Goal: Task Accomplishment & Management: Manage account settings

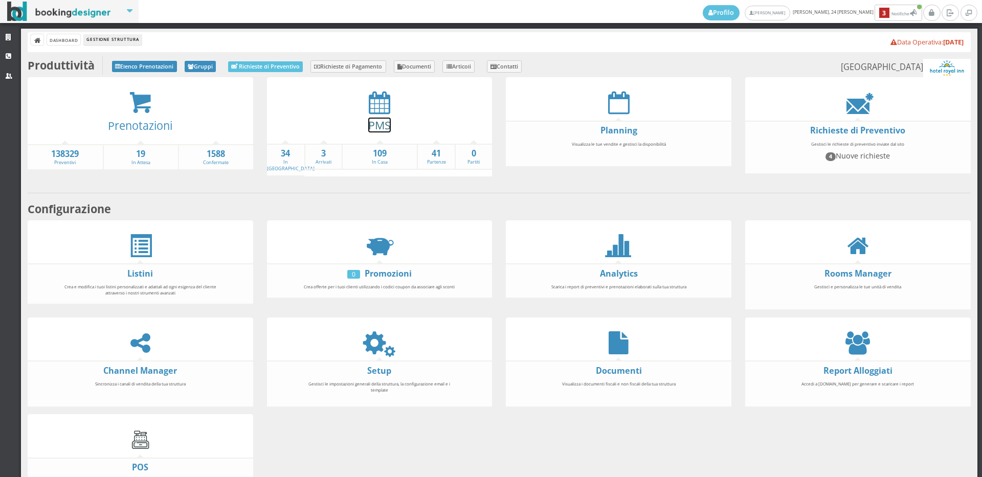
click at [383, 127] on link "PMS" at bounding box center [379, 125] width 23 height 15
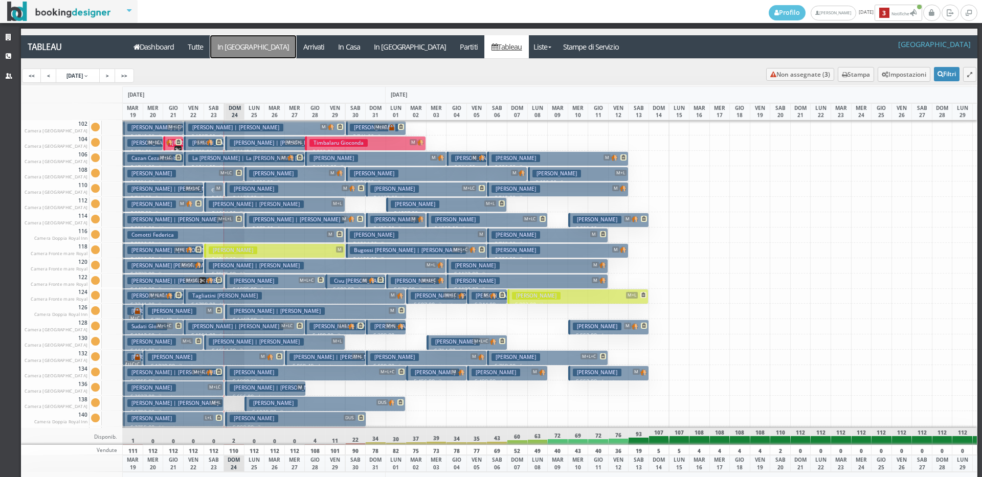
click at [235, 46] on a=pms-arrival-reservations"] "In Arrivo" at bounding box center [253, 46] width 86 height 23
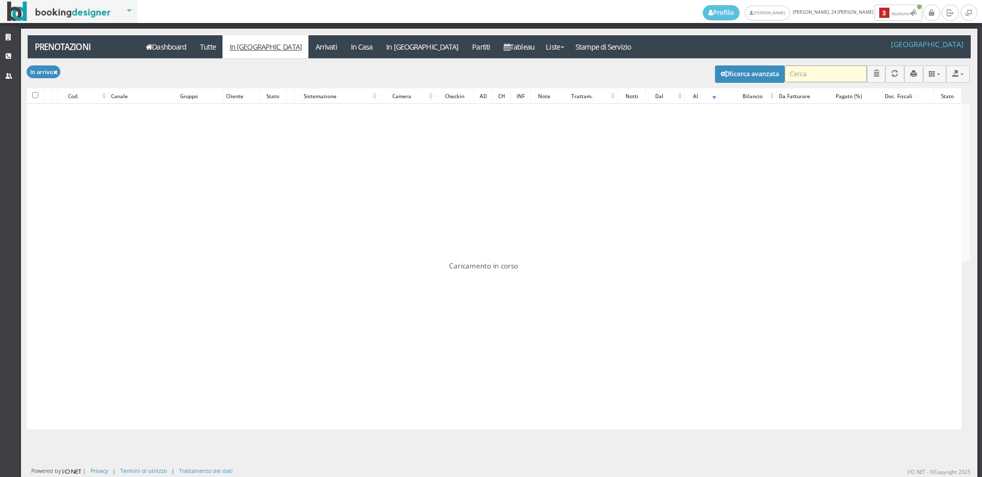
click at [811, 72] on input "search" at bounding box center [826, 73] width 82 height 17
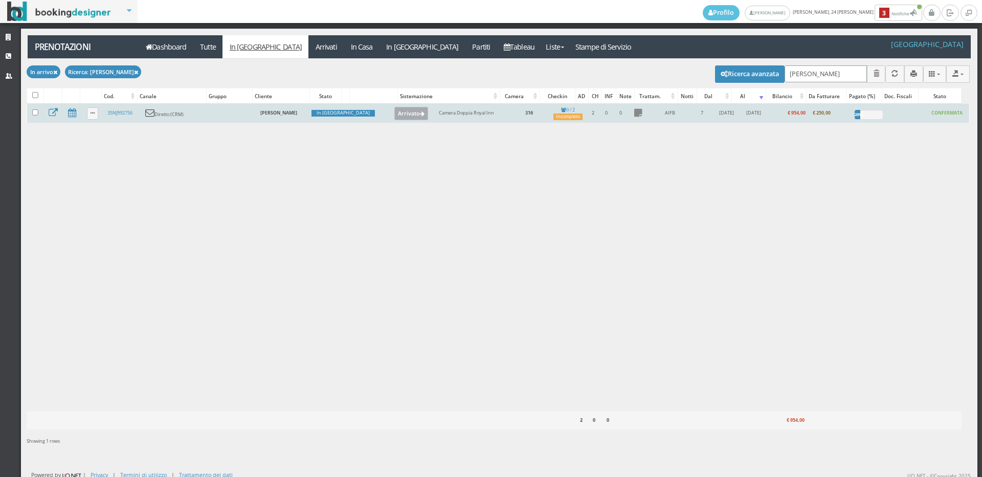
type input "lazzar"
click at [394, 114] on button "Arrivato" at bounding box center [411, 113] width 34 height 13
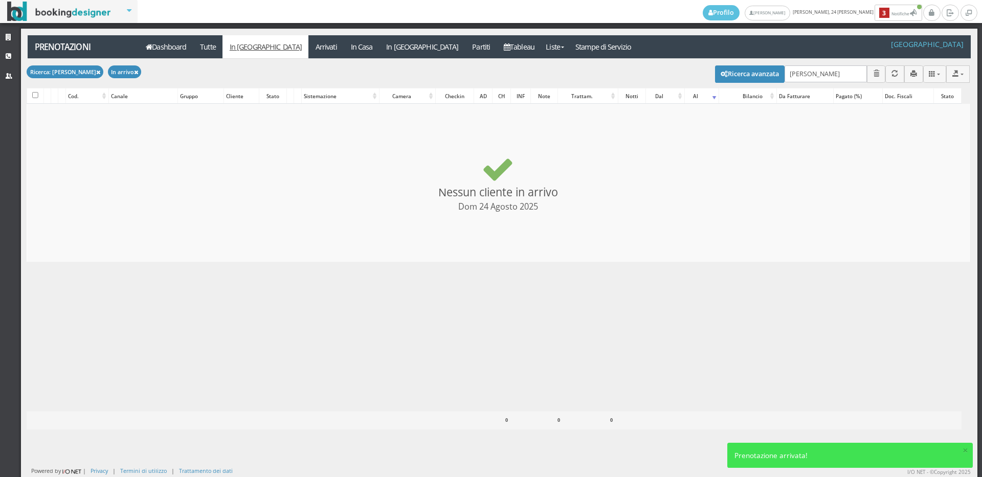
checkbox input "false"
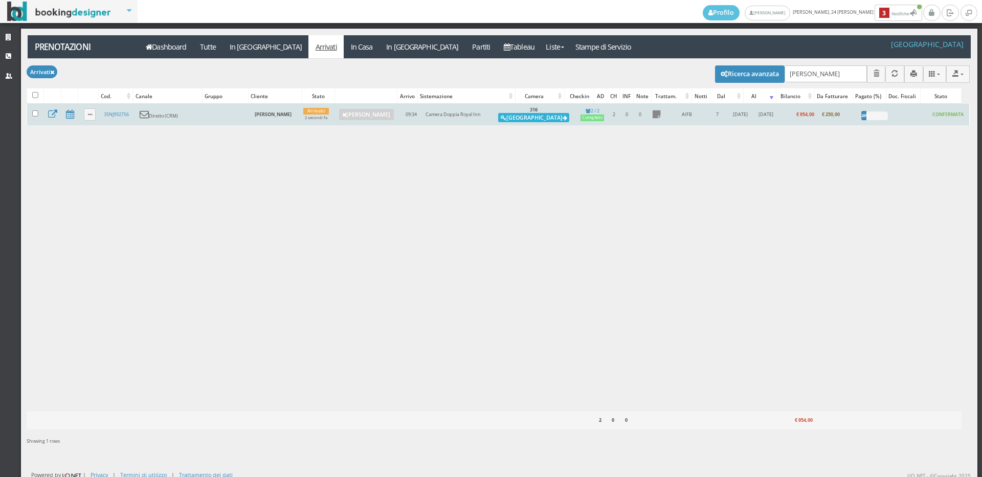
click at [535, 117] on button "Alloggia" at bounding box center [533, 117] width 71 height 9
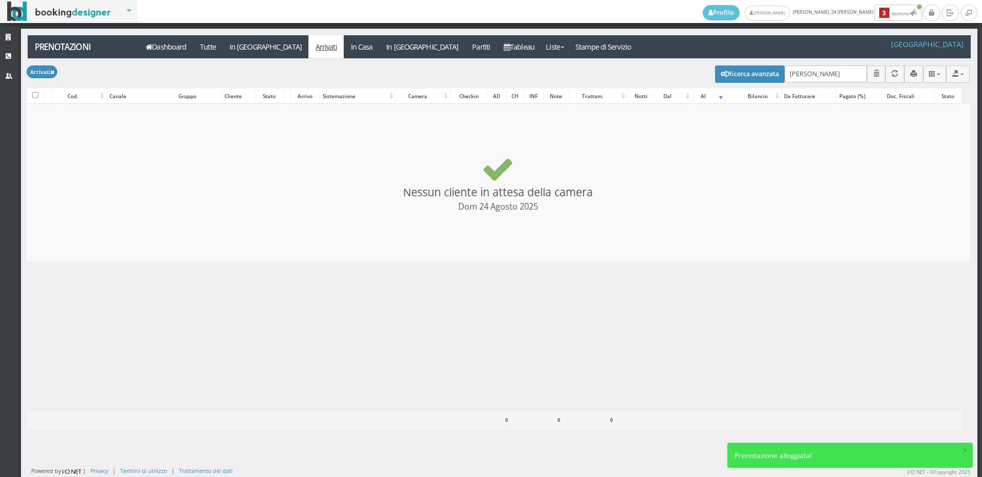
checkbox input "false"
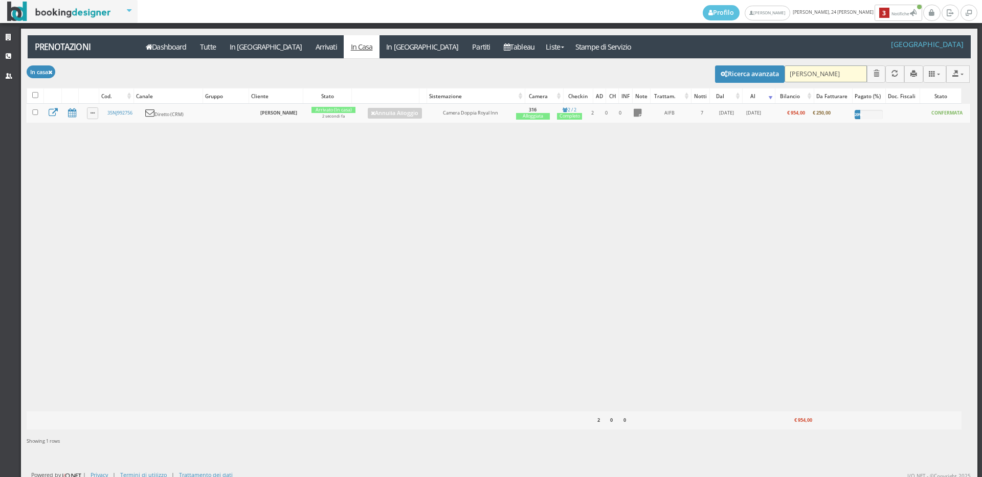
click at [838, 73] on input "[PERSON_NAME]" at bounding box center [826, 73] width 82 height 17
type input "l"
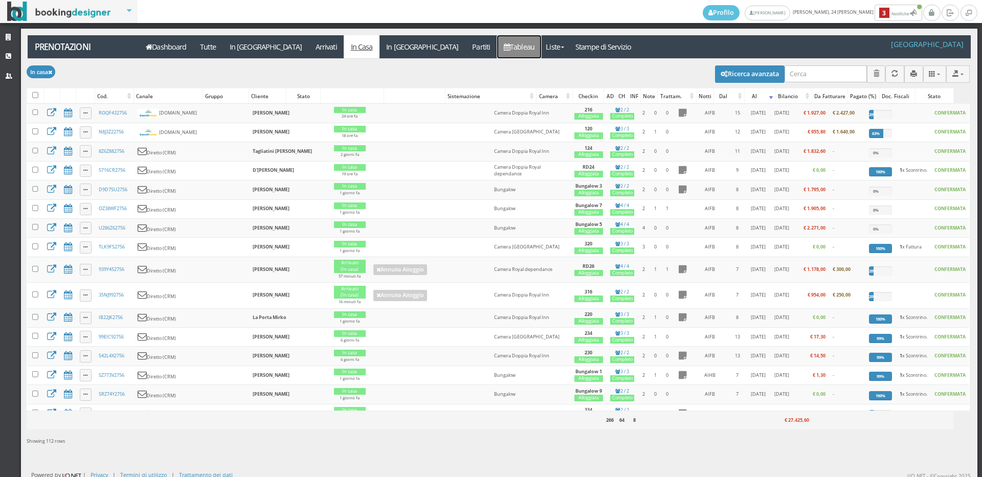
click at [497, 53] on link "Tableau" at bounding box center [519, 46] width 45 height 23
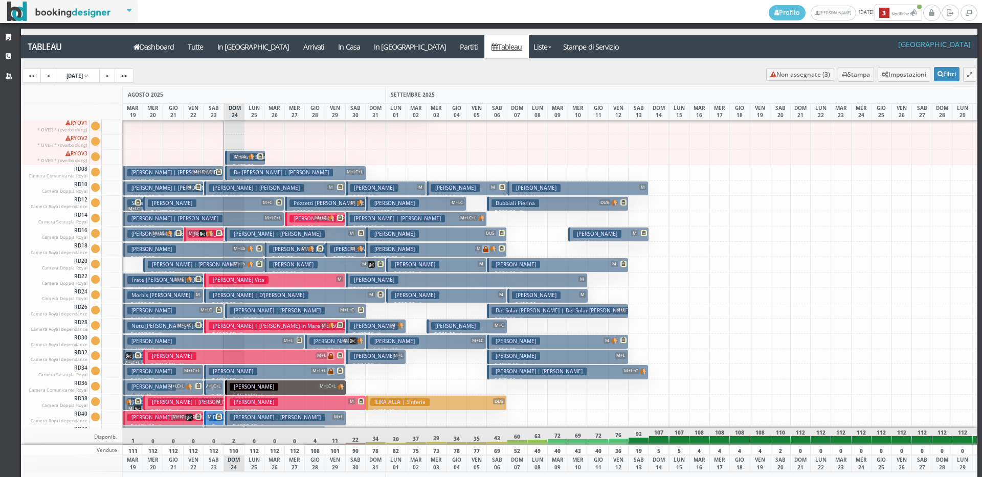
scroll to position [973, 0]
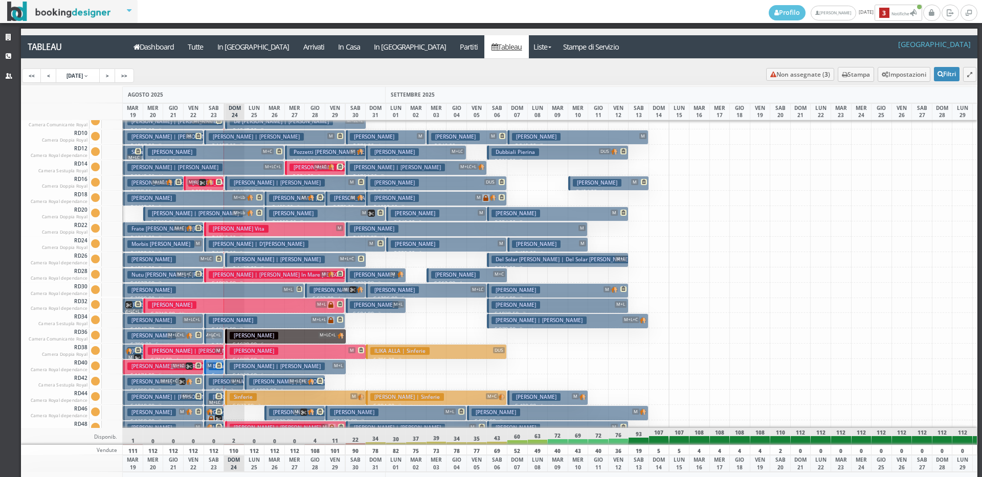
click at [212, 365] on span "M" at bounding box center [209, 366] width 7 height 6
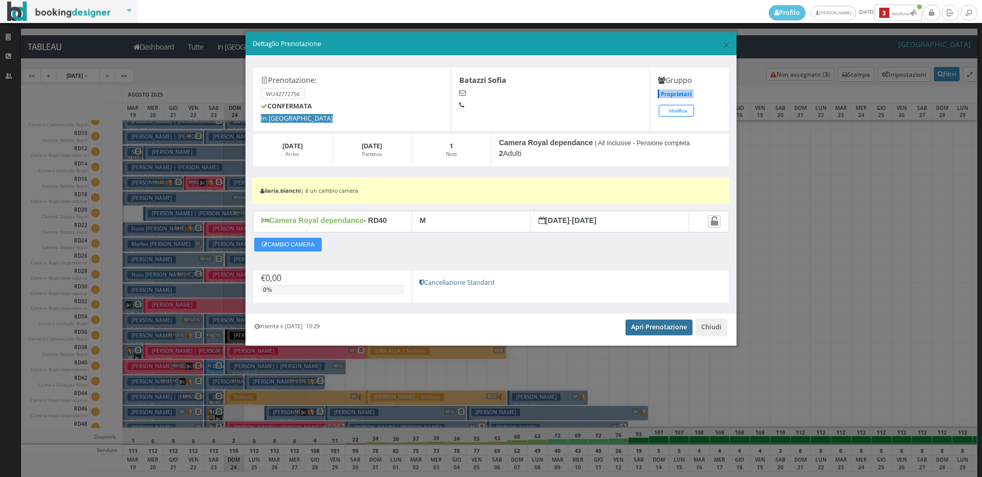
click at [644, 330] on link "Apri Prenotazione" at bounding box center [659, 327] width 67 height 15
click at [726, 46] on span "×" at bounding box center [726, 44] width 7 height 17
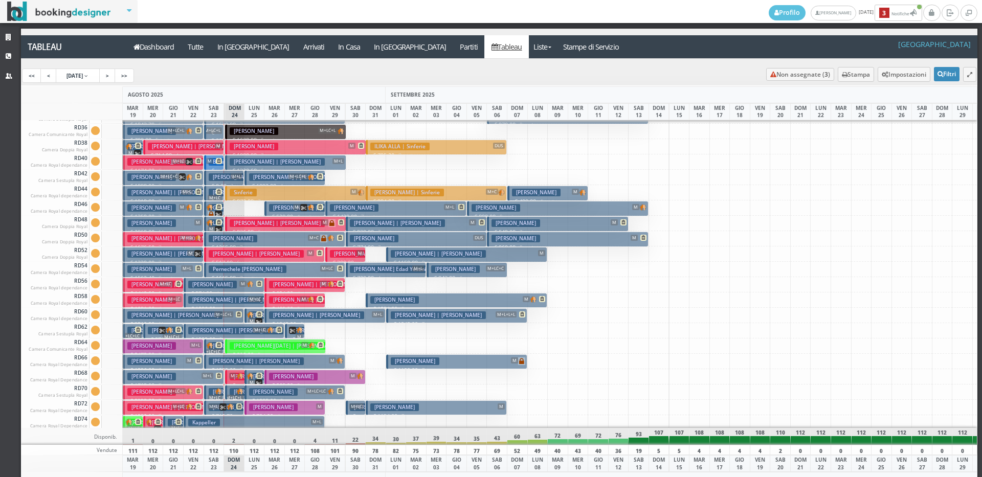
scroll to position [1331, 0]
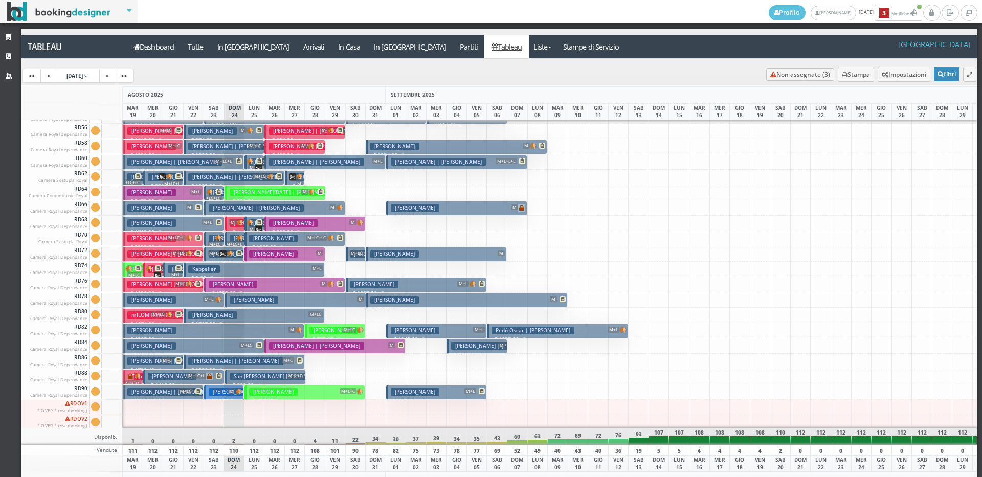
click at [213, 301] on span "M+L" at bounding box center [209, 299] width 12 height 6
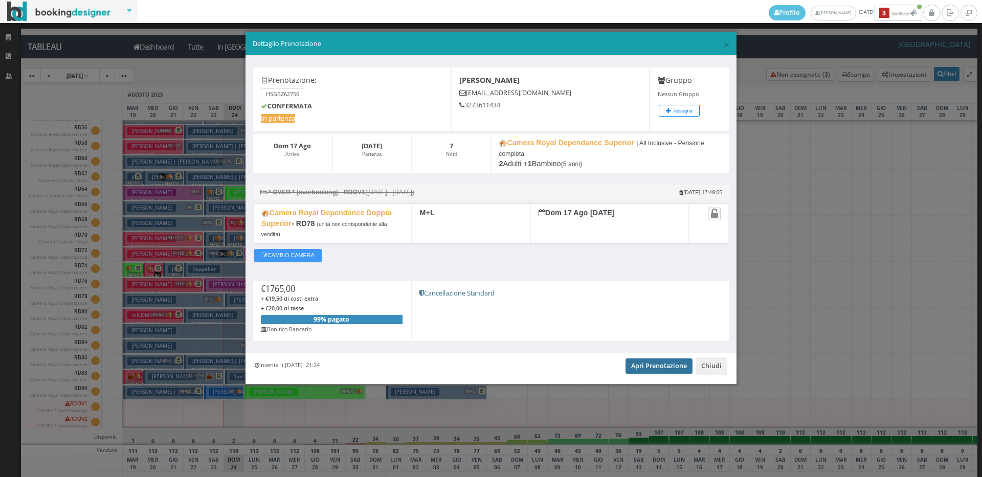
click at [666, 360] on link "Apri Prenotazione" at bounding box center [659, 366] width 67 height 15
click at [730, 46] on span "×" at bounding box center [726, 44] width 7 height 17
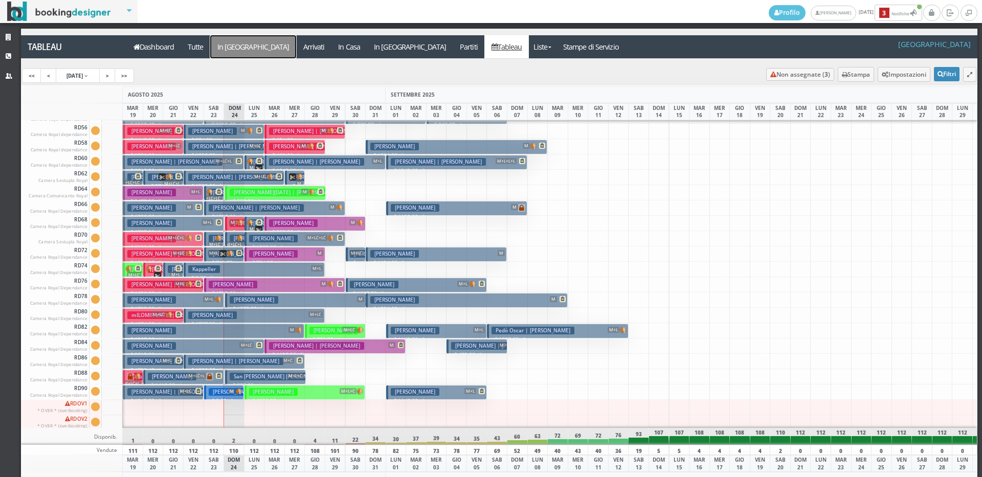
click at [240, 47] on a=pms-arrival-reservations"] "In Arrivo" at bounding box center [253, 46] width 86 height 23
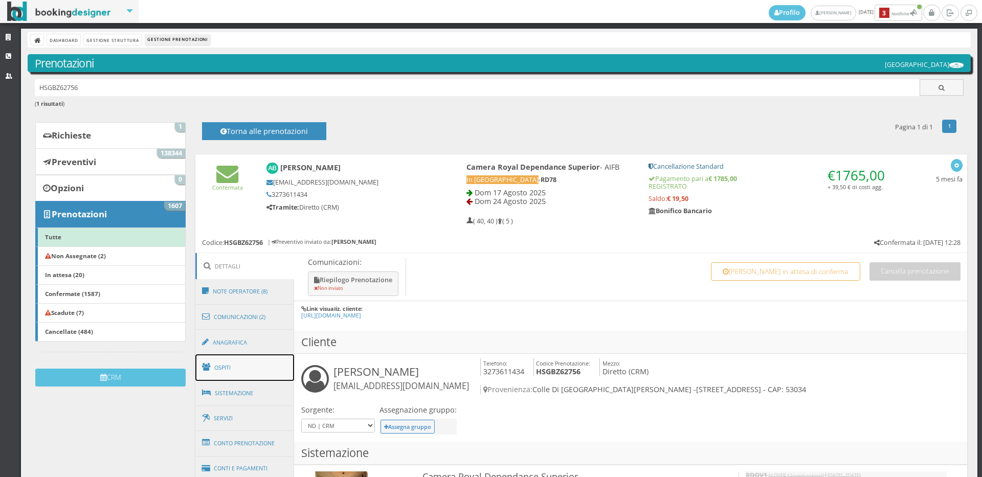
click at [232, 371] on link "Ospiti" at bounding box center [244, 368] width 99 height 27
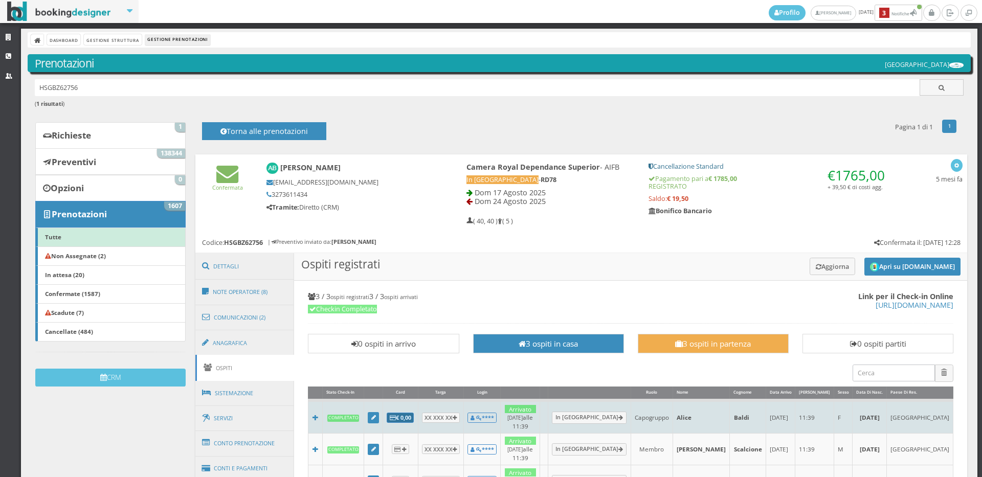
click at [404, 414] on b "€ 0,00" at bounding box center [400, 418] width 21 height 8
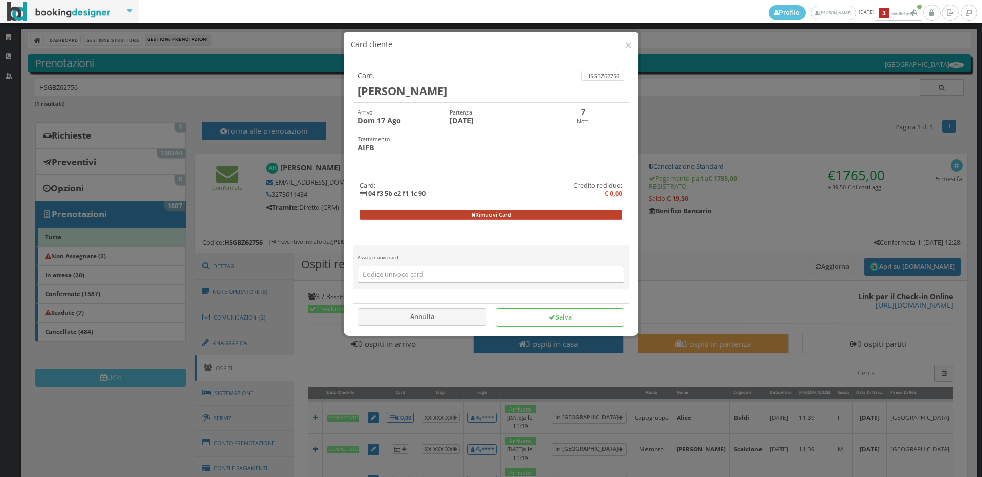
click at [483, 215] on button "Rimuovi Card" at bounding box center [492, 215] width 264 height 10
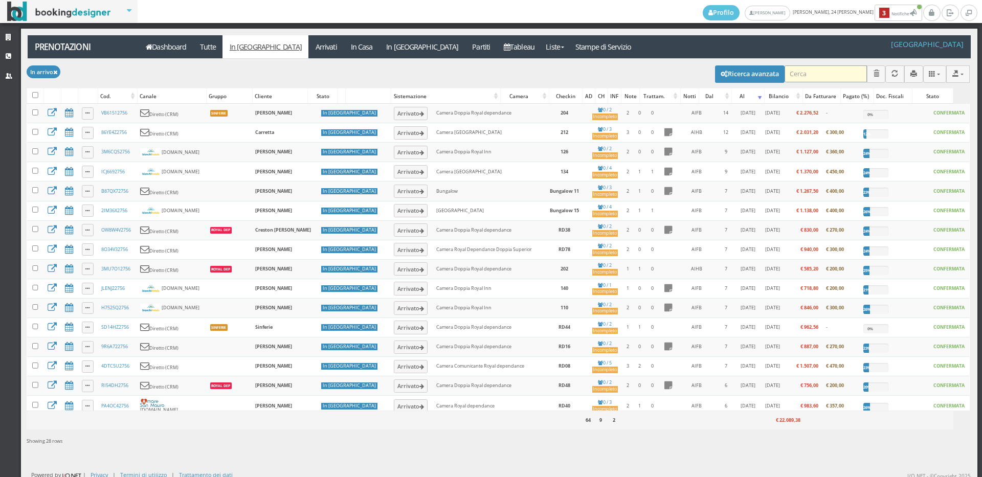
click at [823, 74] on input "search" at bounding box center [826, 73] width 82 height 17
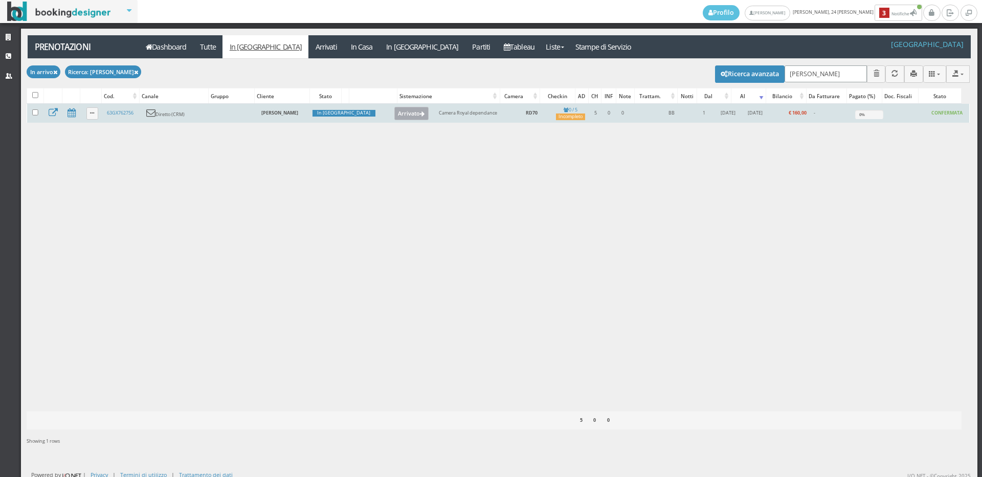
type input "cognetti"
click at [394, 112] on button "Arrivato" at bounding box center [411, 113] width 34 height 13
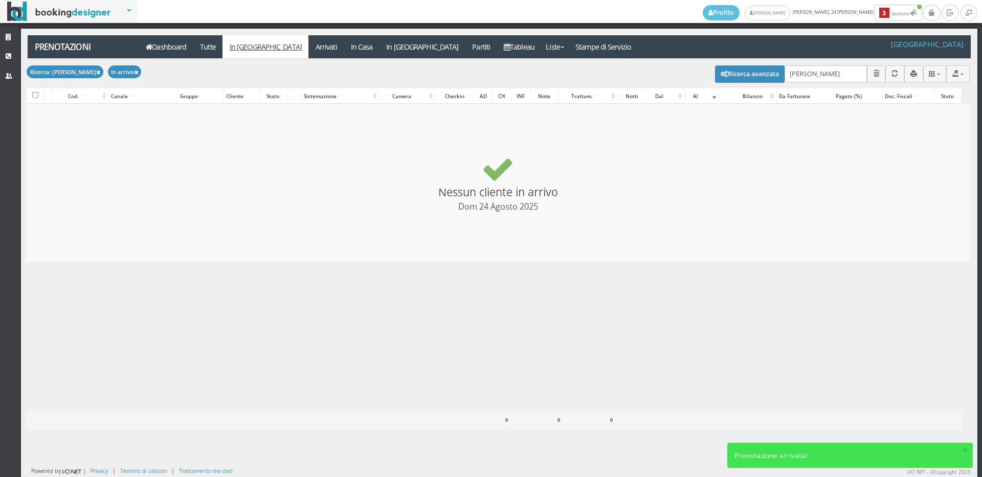
checkbox input "false"
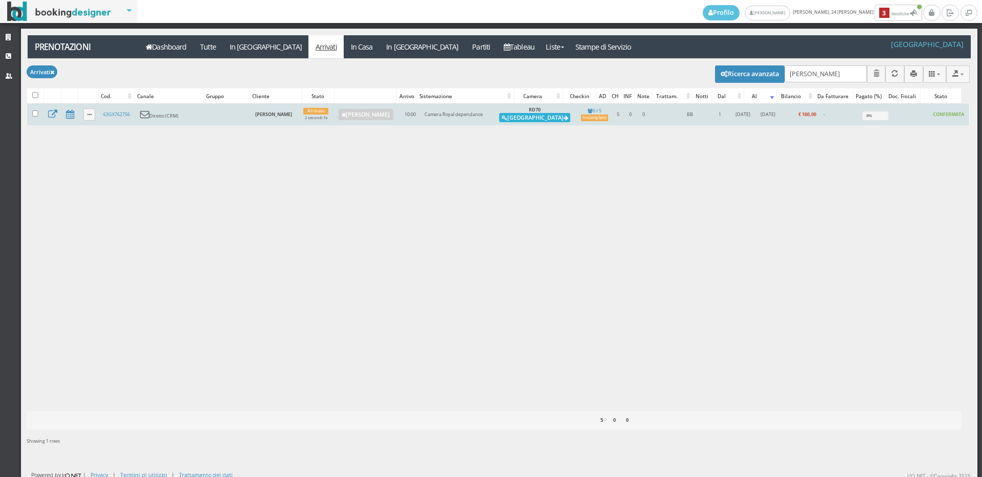
click at [540, 121] on button "[GEOGRAPHIC_DATA]" at bounding box center [534, 117] width 71 height 9
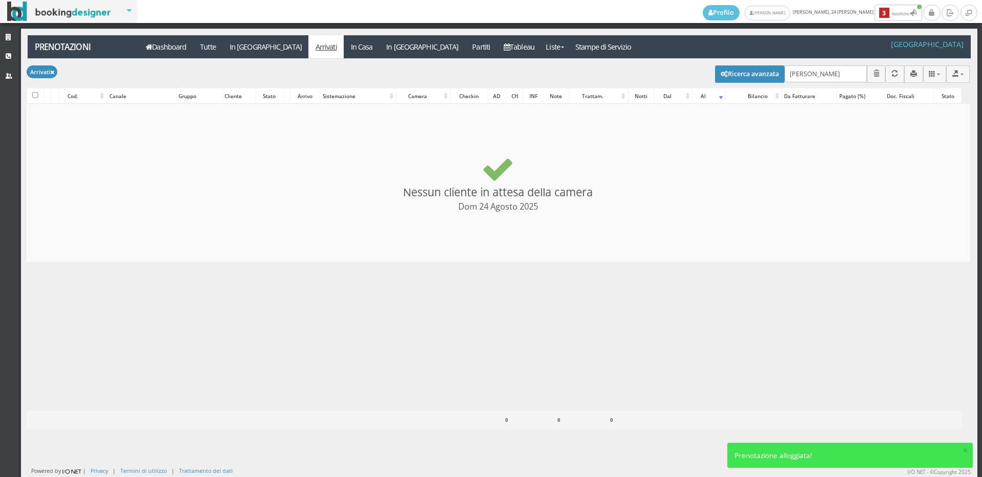
checkbox input "false"
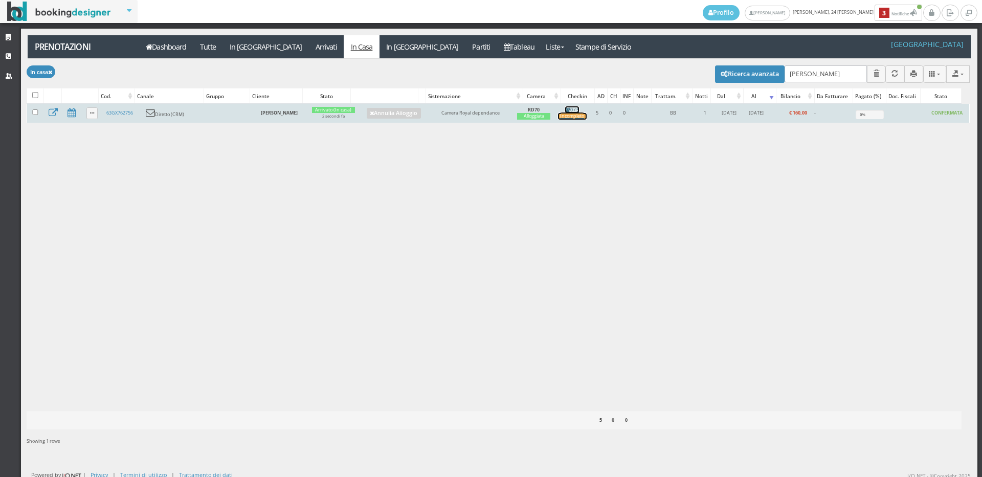
click at [580, 116] on div "Incompleto" at bounding box center [572, 116] width 29 height 7
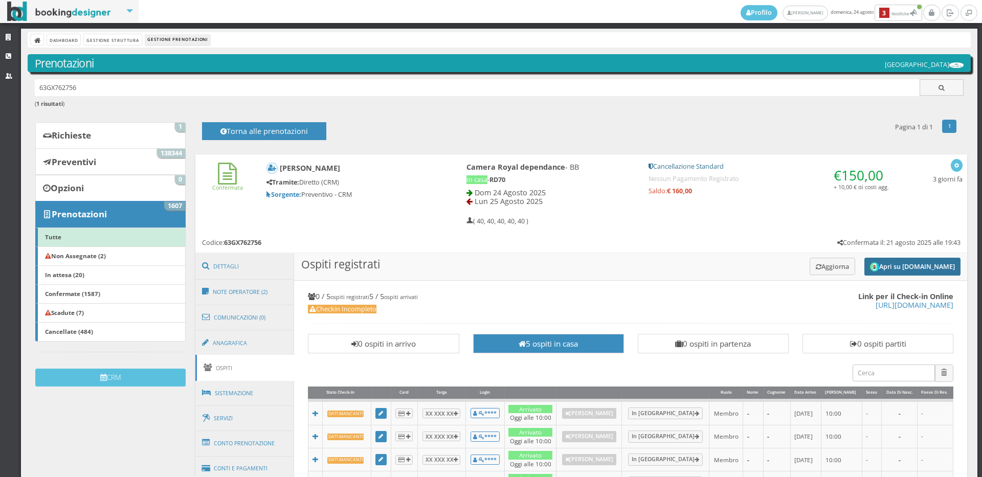
click at [890, 269] on button "Apri su [DOMAIN_NAME]" at bounding box center [913, 267] width 96 height 18
click at [951, 165] on button "button" at bounding box center [957, 165] width 12 height 13
click at [784, 105] on h6 "( 1 risultati )" at bounding box center [500, 104] width 930 height 7
click at [891, 264] on button "Apri su [DOMAIN_NAME]" at bounding box center [913, 267] width 96 height 18
